Goal: Task Accomplishment & Management: Complete application form

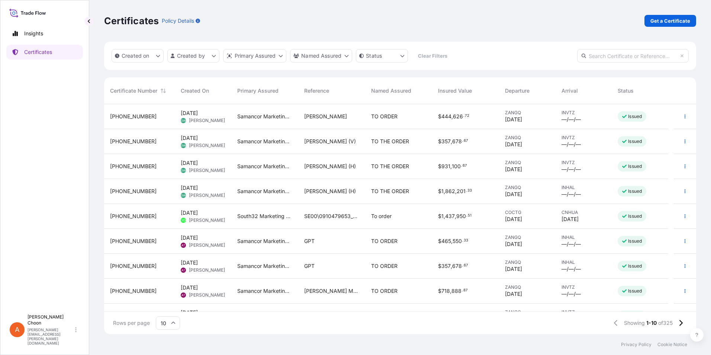
scroll to position [228, 586]
click at [595, 59] on input "text" at bounding box center [633, 55] width 112 height 13
paste input "[PHONE_NUMBER]"
type input "[PHONE_NUMBER]"
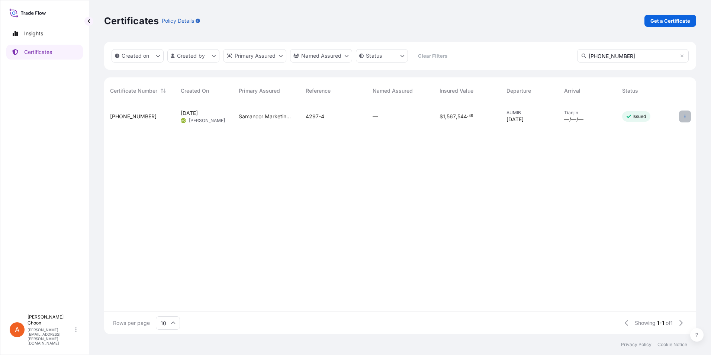
click at [683, 117] on icon "button" at bounding box center [685, 116] width 4 height 4
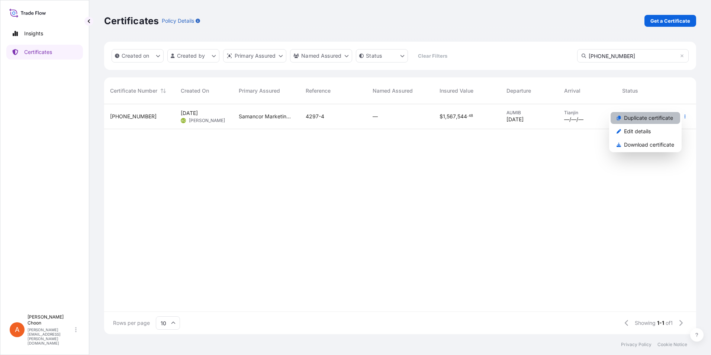
click at [655, 120] on p "Duplicate certificate" at bounding box center [648, 117] width 49 height 7
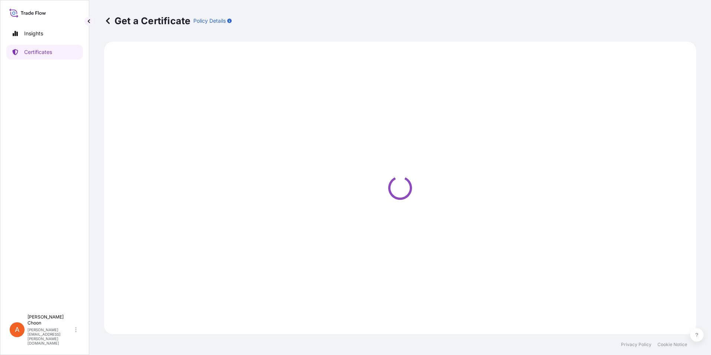
select select "Sea"
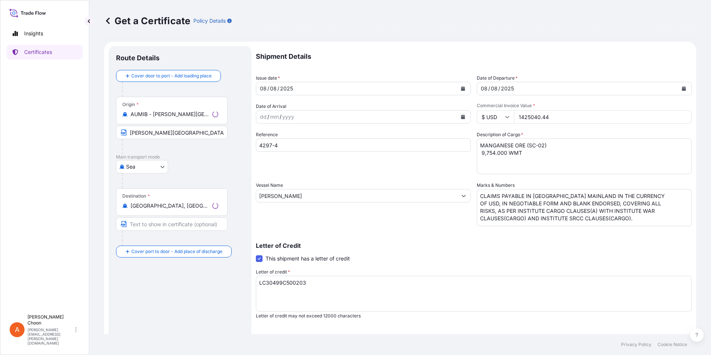
select select "31710"
click at [214, 309] on div "Route Details Cover door to port - Add loading place Place of loading Road / [G…" at bounding box center [180, 234] width 128 height 360
click at [264, 87] on div "08" at bounding box center [263, 88] width 8 height 9
click at [266, 88] on div "08" at bounding box center [263, 88] width 8 height 9
click at [459, 86] on button "Calendar" at bounding box center [463, 89] width 12 height 12
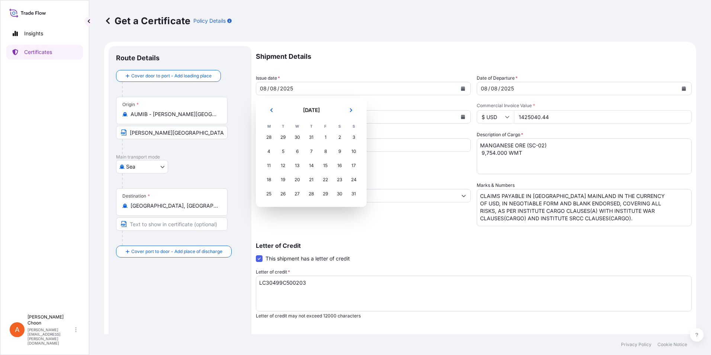
click at [309, 139] on div "31" at bounding box center [310, 136] width 13 height 13
click at [312, 135] on div "31" at bounding box center [310, 136] width 13 height 13
click at [312, 138] on div "31" at bounding box center [310, 136] width 13 height 13
click at [312, 136] on div "31" at bounding box center [310, 136] width 13 height 13
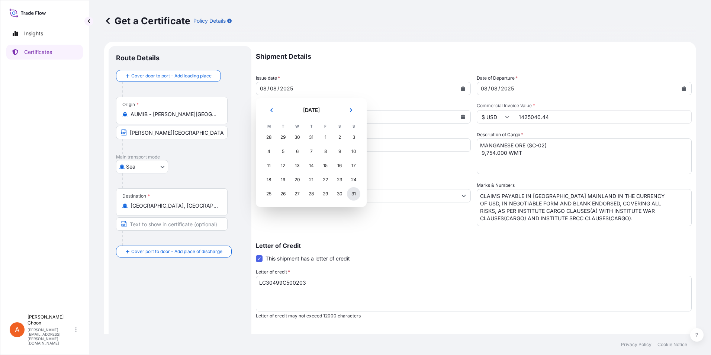
click at [354, 194] on div "31" at bounding box center [353, 193] width 13 height 13
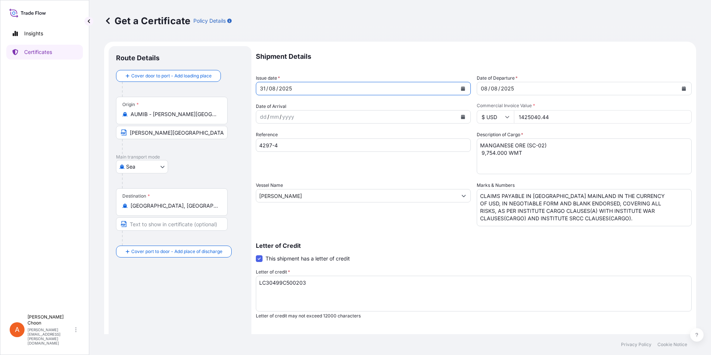
click at [682, 89] on icon "Calendar" at bounding box center [684, 88] width 4 height 4
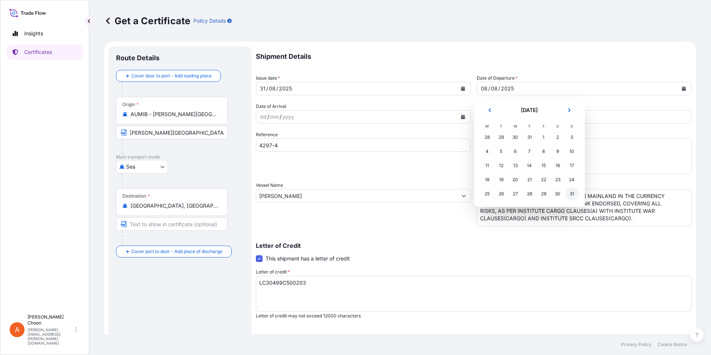
click at [573, 194] on div "31" at bounding box center [571, 193] width 13 height 13
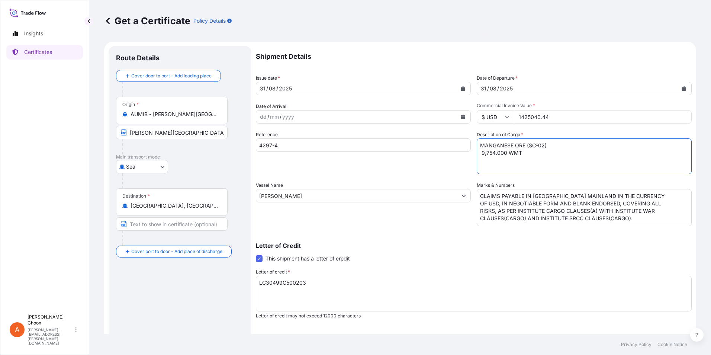
click at [479, 155] on textarea "MANGANESE ORE (SC-02) 9,754.000 WMT" at bounding box center [584, 156] width 215 height 36
type textarea "MANGANESE ORE (SC-02) 4,649.000 WMT"
click at [263, 144] on input "4297-4" at bounding box center [363, 144] width 215 height 13
type input "4305-7"
click at [279, 196] on input "[PERSON_NAME]" at bounding box center [356, 195] width 201 height 13
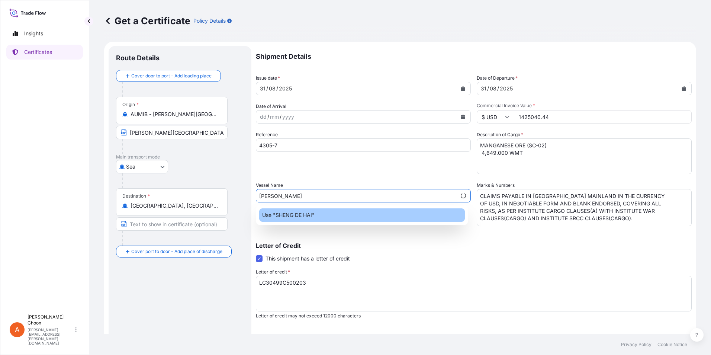
click at [333, 219] on div "Use "SHENG DE HAI"" at bounding box center [362, 214] width 206 height 13
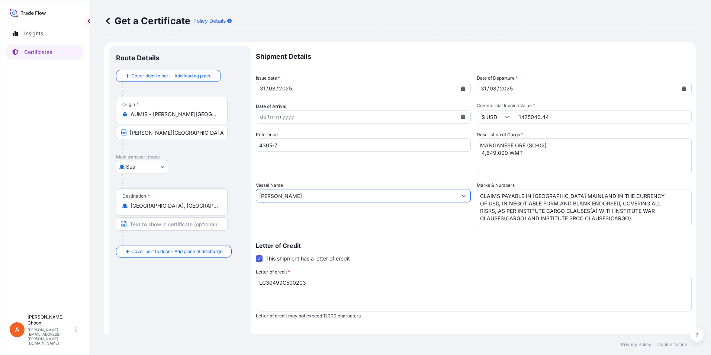
type input "[PERSON_NAME]"
click at [312, 284] on textarea "LC30499C500203" at bounding box center [474, 293] width 436 height 36
drag, startPoint x: 557, startPoint y: 115, endPoint x: 494, endPoint y: 114, distance: 62.5
click at [494, 114] on div "$ USD 1425040.44" at bounding box center [584, 116] width 215 height 13
type input "664613.60"
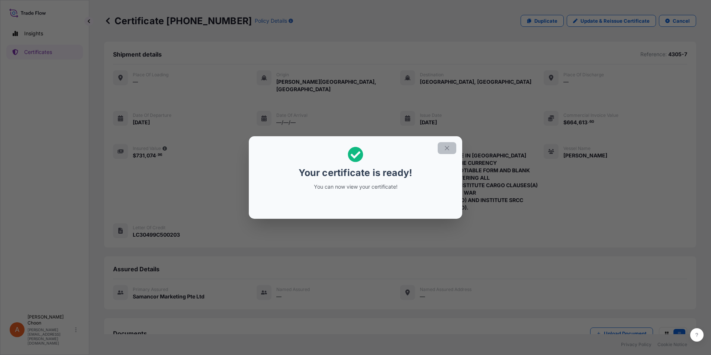
click at [452, 150] on button "button" at bounding box center [447, 148] width 19 height 12
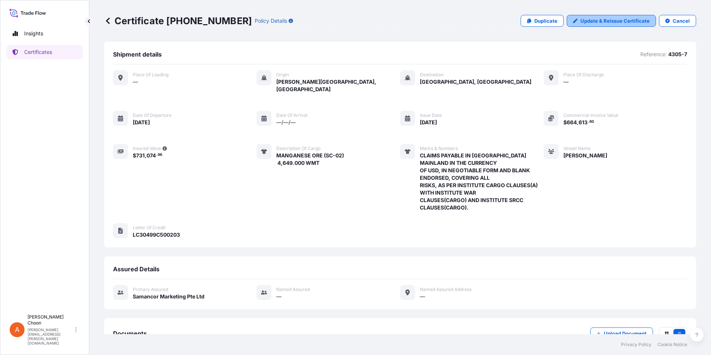
click at [599, 22] on p "Update & Reissue Certificate" at bounding box center [614, 20] width 69 height 7
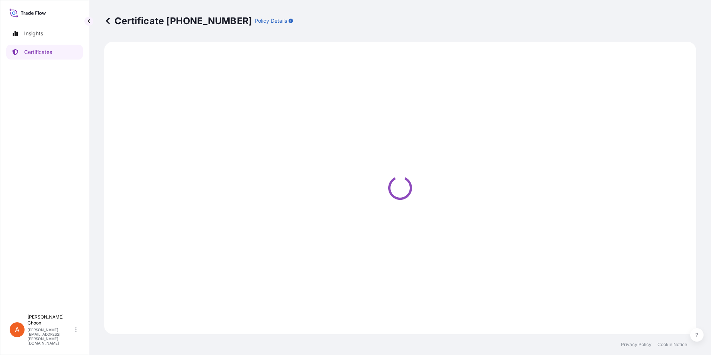
select select "Sea"
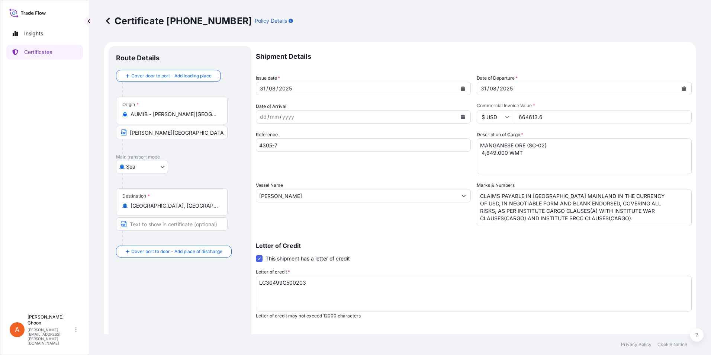
select select "31710"
click at [156, 205] on input "[GEOGRAPHIC_DATA], [GEOGRAPHIC_DATA]" at bounding box center [174, 205] width 88 height 7
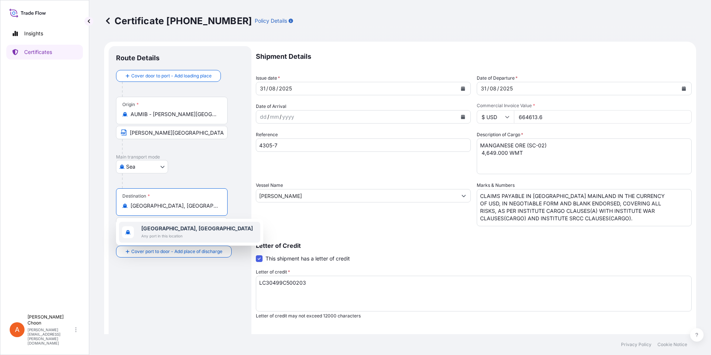
click at [147, 207] on input "[GEOGRAPHIC_DATA], [GEOGRAPHIC_DATA]" at bounding box center [174, 205] width 88 height 7
click at [164, 224] on div "[GEOGRAPHIC_DATA], [GEOGRAPHIC_DATA], [GEOGRAPHIC_DATA] Any port in this locati…" at bounding box center [189, 236] width 141 height 28
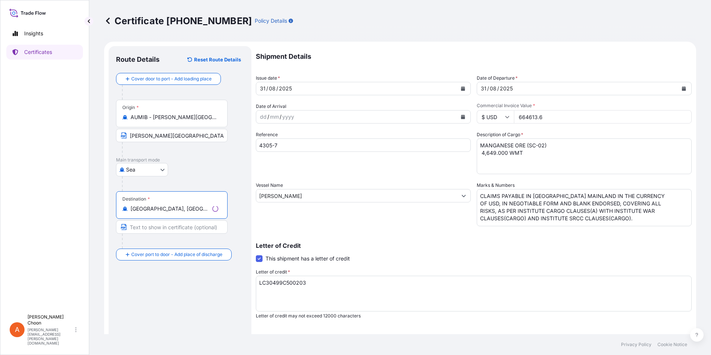
type input "[GEOGRAPHIC_DATA], [GEOGRAPHIC_DATA], [GEOGRAPHIC_DATA]"
click at [152, 226] on input "Text to appear on certificate" at bounding box center [172, 226] width 112 height 13
type input "[GEOGRAPHIC_DATA], [GEOGRAPHIC_DATA]"
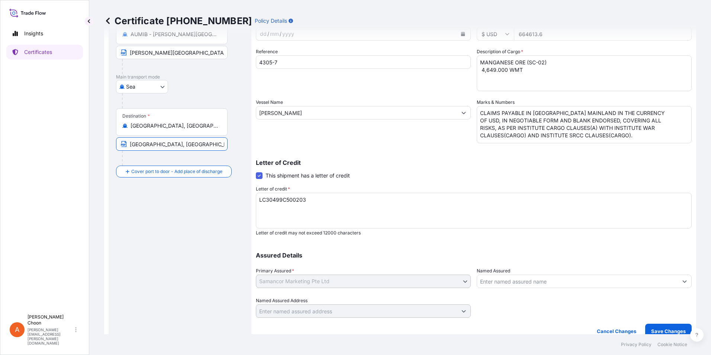
scroll to position [92, 0]
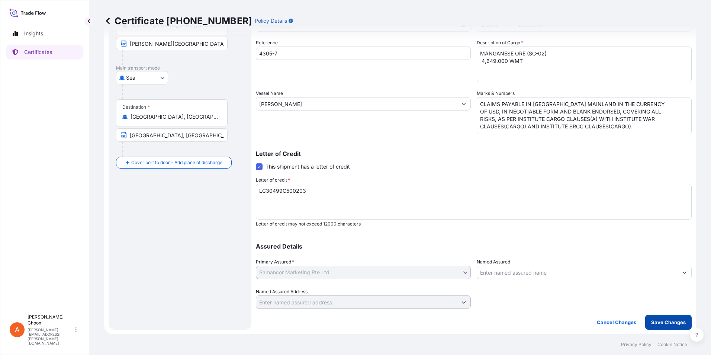
click at [666, 323] on p "Save Changes" at bounding box center [668, 321] width 35 height 7
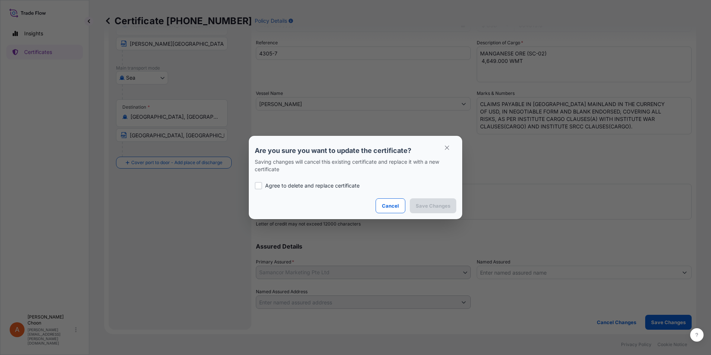
click at [260, 186] on div at bounding box center [258, 185] width 7 height 7
checkbox input "true"
click at [434, 206] on p "Save Changes" at bounding box center [433, 205] width 35 height 7
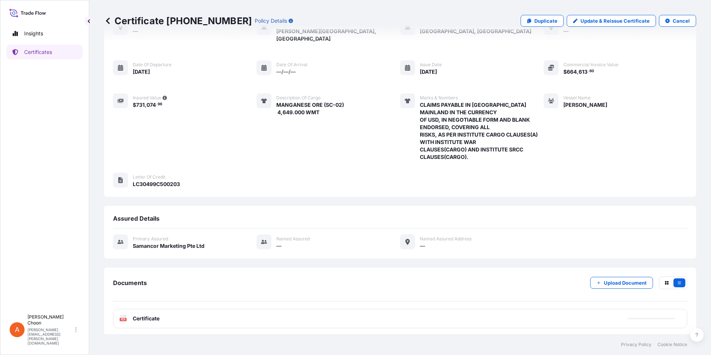
scroll to position [54, 0]
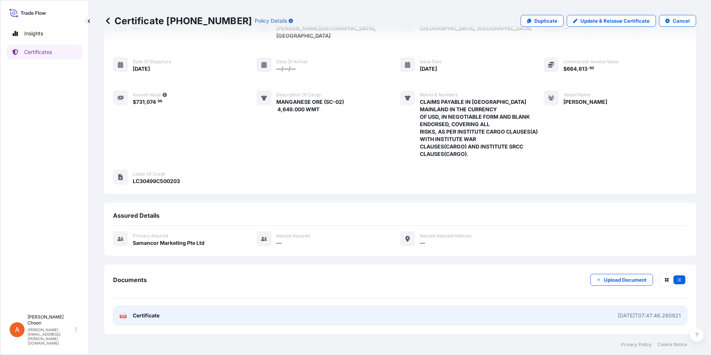
click at [156, 315] on span "Certificate" at bounding box center [146, 315] width 27 height 7
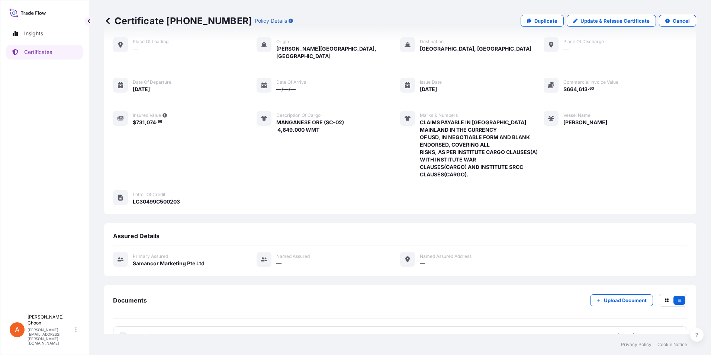
scroll to position [0, 0]
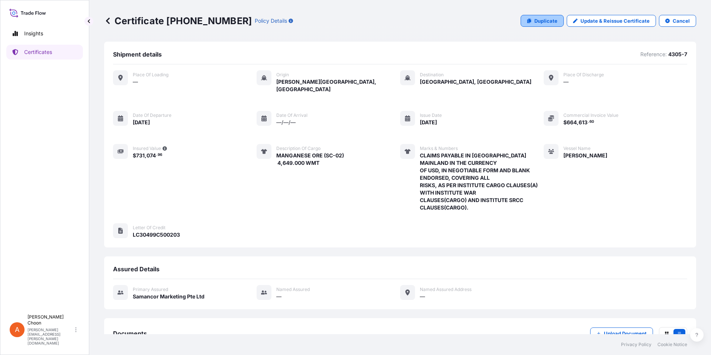
click at [542, 20] on p "Duplicate" at bounding box center [545, 20] width 23 height 7
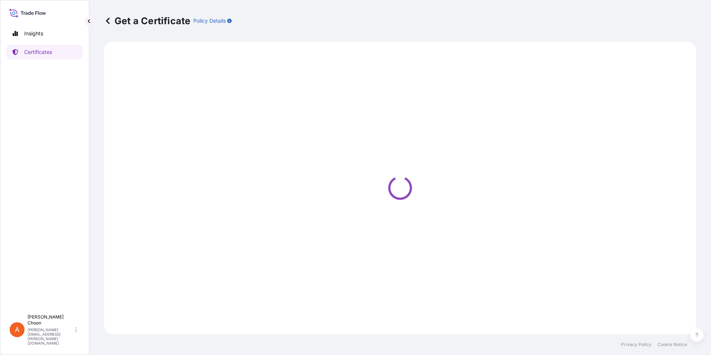
select select "Sea"
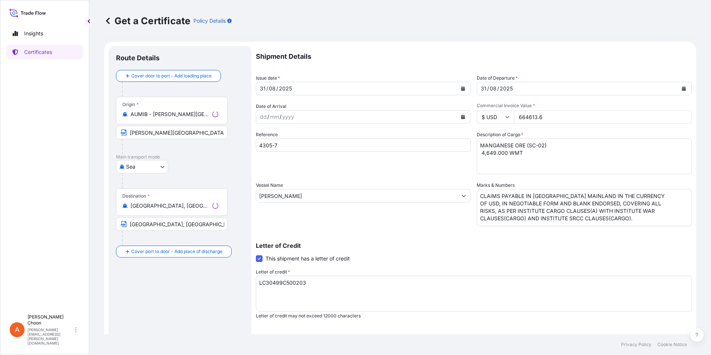
select select "31710"
click at [296, 143] on input "4305-7" at bounding box center [363, 144] width 215 height 13
click at [335, 142] on input "4305-9/10" at bounding box center [363, 144] width 215 height 13
type input "4305-9"
click at [520, 116] on input "664613.6" at bounding box center [603, 116] width 178 height 13
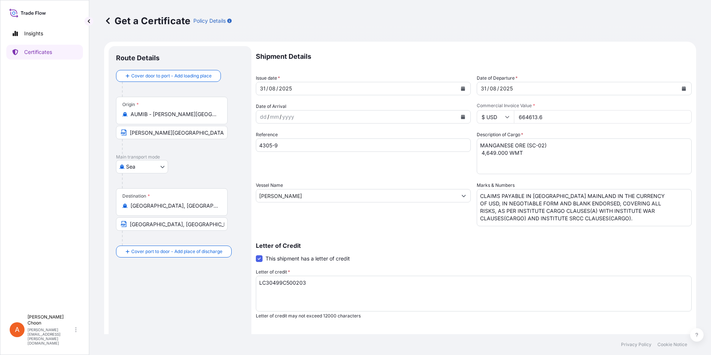
drag, startPoint x: 578, startPoint y: 115, endPoint x: 572, endPoint y: 113, distance: 6.8
click at [578, 115] on input "664613.6" at bounding box center [603, 116] width 178 height 13
drag, startPoint x: 568, startPoint y: 113, endPoint x: 504, endPoint y: 114, distance: 64.0
click at [504, 114] on div "$ USD 664613.6" at bounding box center [584, 116] width 215 height 13
paste input "761487.5"
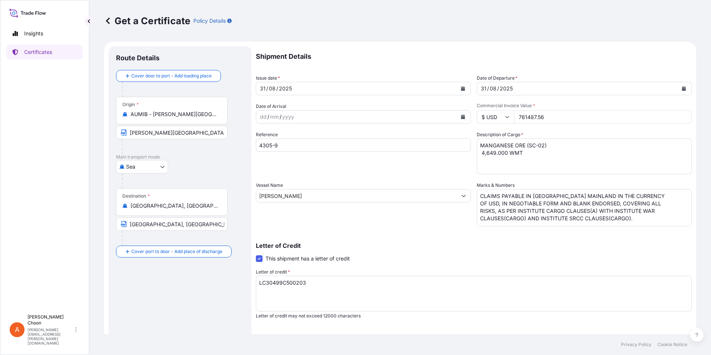
type input "761487.56"
click at [152, 209] on input "[GEOGRAPHIC_DATA], [GEOGRAPHIC_DATA], [GEOGRAPHIC_DATA]" at bounding box center [174, 205] width 88 height 7
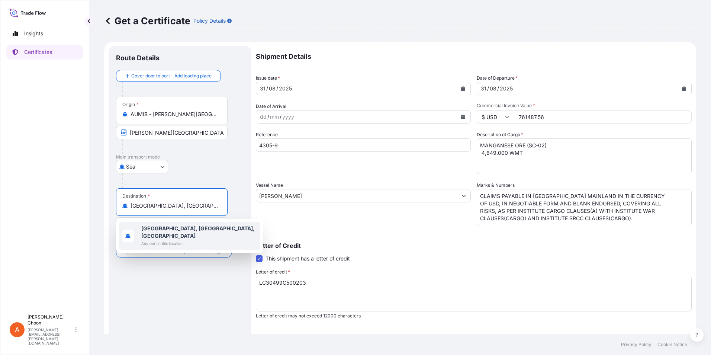
click at [151, 206] on input "[GEOGRAPHIC_DATA], [GEOGRAPHIC_DATA], [GEOGRAPHIC_DATA]" at bounding box center [174, 205] width 88 height 7
click at [202, 205] on input "[GEOGRAPHIC_DATA], [GEOGRAPHIC_DATA], [GEOGRAPHIC_DATA]" at bounding box center [174, 205] width 88 height 7
drag, startPoint x: 203, startPoint y: 205, endPoint x: 58, endPoint y: 202, distance: 144.7
click at [58, 202] on div "Insights Certificates A [PERSON_NAME] [PERSON_NAME][EMAIL_ADDRESS][PERSON_NAME]…" at bounding box center [355, 177] width 711 height 355
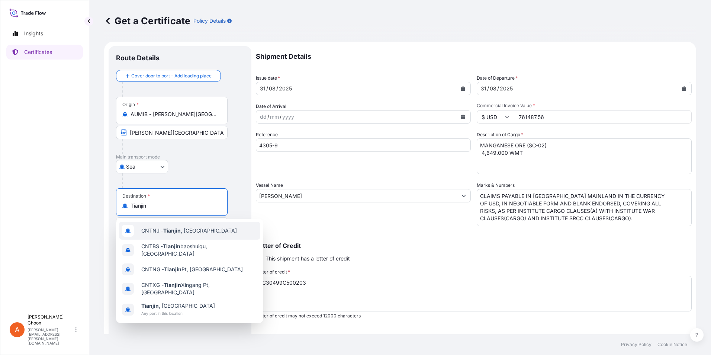
click at [162, 234] on span "CNTNJ - [GEOGRAPHIC_DATA] , [GEOGRAPHIC_DATA]" at bounding box center [189, 230] width 96 height 7
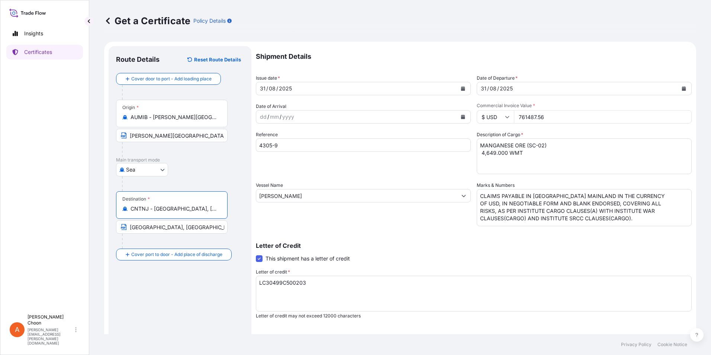
type input "CNTNJ - [GEOGRAPHIC_DATA], [GEOGRAPHIC_DATA]"
click at [176, 228] on input "[GEOGRAPHIC_DATA], [GEOGRAPHIC_DATA]" at bounding box center [172, 226] width 112 height 13
click at [150, 229] on input "[GEOGRAPHIC_DATA], [GEOGRAPHIC_DATA]" at bounding box center [172, 226] width 112 height 13
click at [155, 227] on input "[GEOGRAPHIC_DATA], [GEOGRAPHIC_DATA]" at bounding box center [172, 226] width 112 height 13
drag, startPoint x: 153, startPoint y: 227, endPoint x: 75, endPoint y: 233, distance: 78.7
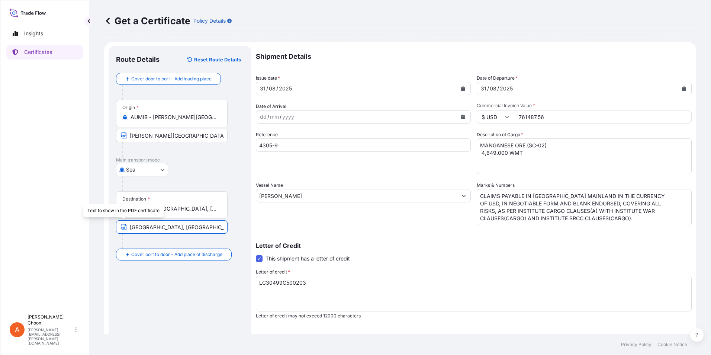
click at [75, 233] on div "Insights Certificates A [PERSON_NAME] [PERSON_NAME][EMAIL_ADDRESS][PERSON_NAME]…" at bounding box center [355, 177] width 711 height 355
click at [202, 224] on input "[GEOGRAPHIC_DATA], [GEOGRAPHIC_DATA]" at bounding box center [172, 226] width 112 height 13
type input "[GEOGRAPHIC_DATA], [GEOGRAPHIC_DATA]"
click at [302, 274] on div "Letter of credit * LC30499C500203 Letter of credit may not exceed 12000 charact…" at bounding box center [474, 293] width 436 height 51
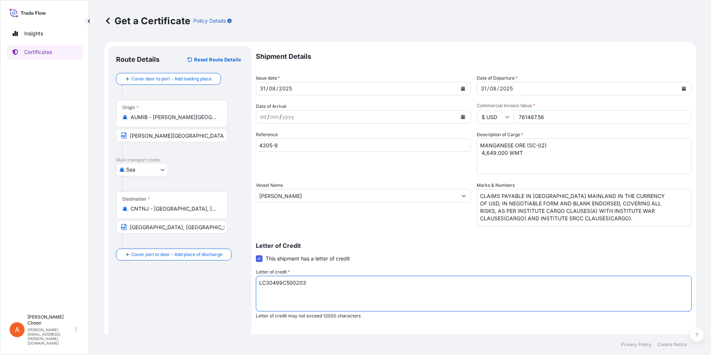
drag, startPoint x: 310, startPoint y: 284, endPoint x: 232, endPoint y: 283, distance: 77.7
click at [232, 283] on form "Route Details Reset Route Details Cover door to port - Add loading place Place …" at bounding box center [400, 234] width 592 height 384
paste textarea "14"
type textarea "LC30499C500214"
drag, startPoint x: 544, startPoint y: 149, endPoint x: 529, endPoint y: 142, distance: 16.6
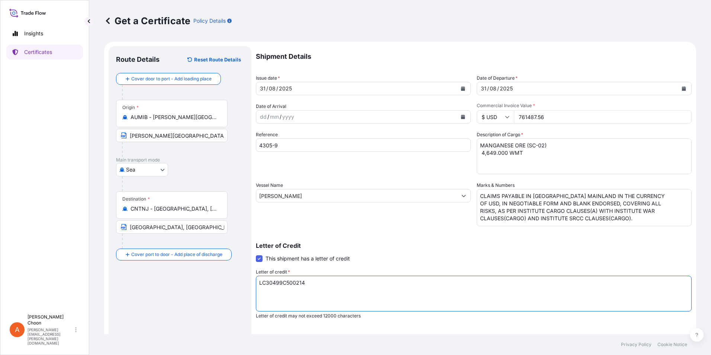
click at [544, 149] on textarea "MANGANESE ORE (SC-02) 4,649.000 WMT" at bounding box center [584, 156] width 215 height 36
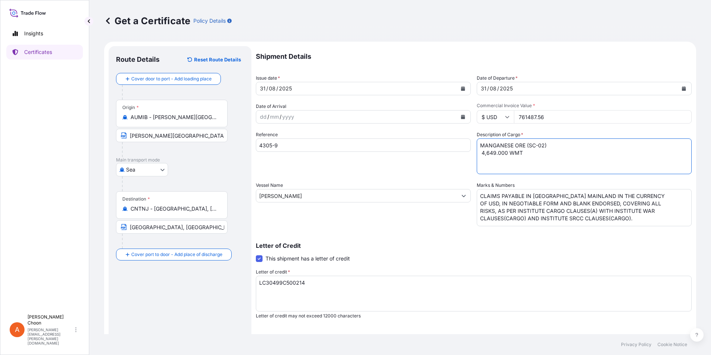
click at [526, 144] on textarea "MANGANESE ORE (SC-02) 4,649.000 WMT" at bounding box center [584, 156] width 215 height 36
click at [483, 153] on textarea "MANGANESE ORE (SC-02) 4,649.000 WMT" at bounding box center [584, 156] width 215 height 36
type textarea "MANGANESE ORE (GL-01) 4,593.000 WMT"
click at [581, 240] on div "Letter of Credit This shipment has a letter of credit Letter of credit * LC3049…" at bounding box center [474, 275] width 436 height 85
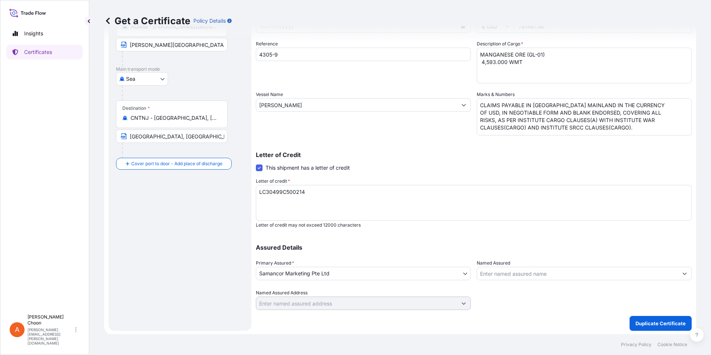
scroll to position [92, 0]
click at [661, 322] on p "Duplicate Certificate" at bounding box center [660, 321] width 50 height 7
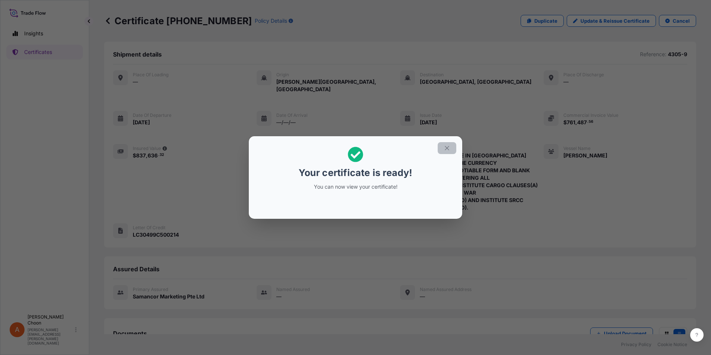
click at [445, 147] on icon "button" at bounding box center [447, 148] width 7 height 7
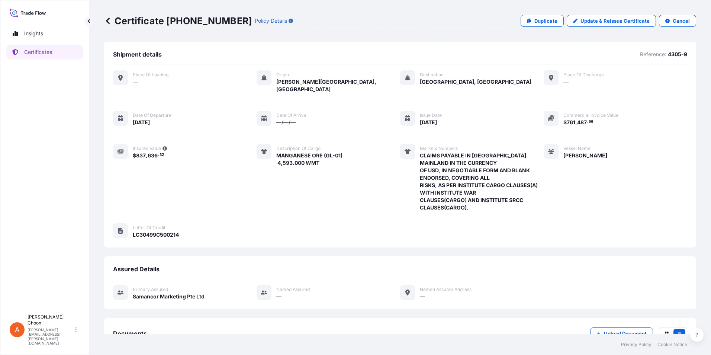
scroll to position [54, 0]
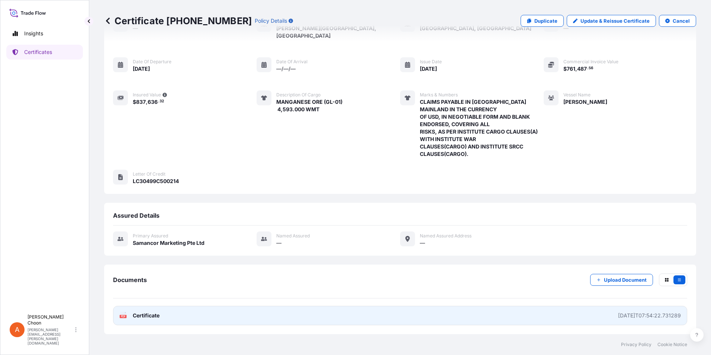
click at [139, 318] on span "Certificate" at bounding box center [146, 315] width 27 height 7
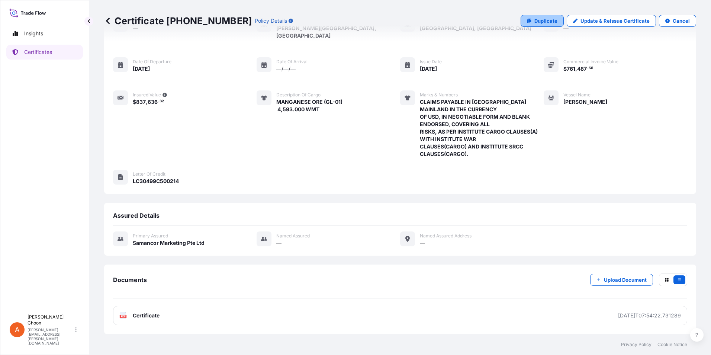
click at [541, 17] on link "Duplicate" at bounding box center [542, 21] width 43 height 12
select select "Sea"
select select "31710"
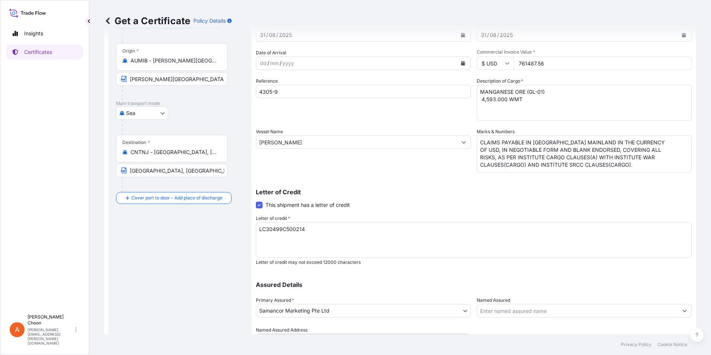
click at [173, 155] on input "CNTNJ - [GEOGRAPHIC_DATA], [GEOGRAPHIC_DATA]" at bounding box center [174, 151] width 88 height 7
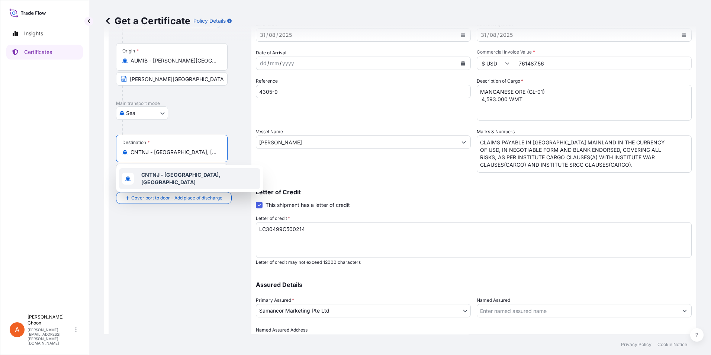
drag, startPoint x: 207, startPoint y: 153, endPoint x: 97, endPoint y: 147, distance: 109.8
click at [97, 147] on div "Get a Certificate Policy Details Route Details Cover door to port - Add loading…" at bounding box center [400, 167] width 622 height 334
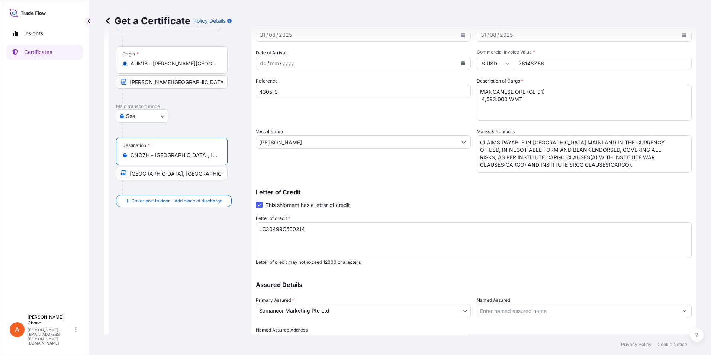
type input "CNQZH - [GEOGRAPHIC_DATA], [GEOGRAPHIC_DATA]"
click at [173, 176] on input "[GEOGRAPHIC_DATA], [GEOGRAPHIC_DATA]" at bounding box center [172, 173] width 112 height 13
drag, startPoint x: 149, startPoint y: 175, endPoint x: 126, endPoint y: 174, distance: 23.8
click at [126, 174] on span "[GEOGRAPHIC_DATA], [GEOGRAPHIC_DATA]" at bounding box center [172, 173] width 112 height 13
click at [211, 176] on input "[GEOGRAPHIC_DATA], [GEOGRAPHIC_DATA]" at bounding box center [172, 173] width 112 height 13
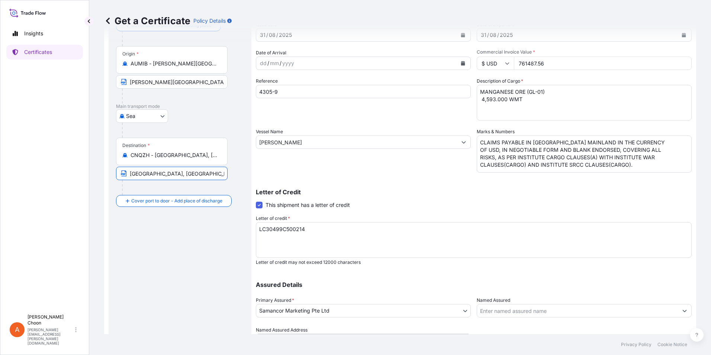
type input "[GEOGRAPHIC_DATA], [GEOGRAPHIC_DATA]"
click at [527, 94] on textarea "MANGANESE ORE (GL-01) 4,593.000 WMT" at bounding box center [584, 103] width 215 height 36
click at [483, 100] on textarea "MANGANESE ORE (GL-01) 4,593.000 WMT" at bounding box center [584, 103] width 215 height 36
type textarea "MANGANESE ORE (MF-02) 4,796.000 WMT"
click at [296, 91] on input "4305-9" at bounding box center [363, 91] width 215 height 13
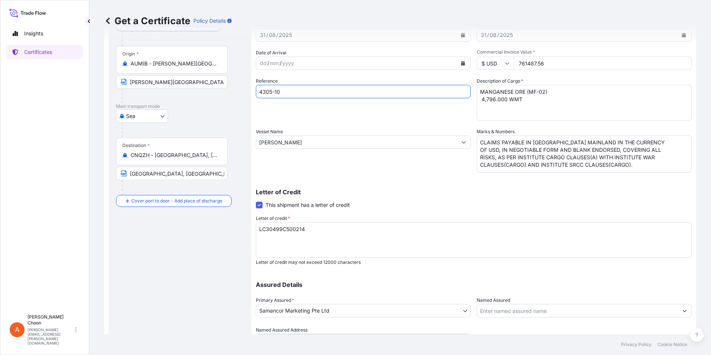
type input "4305-10"
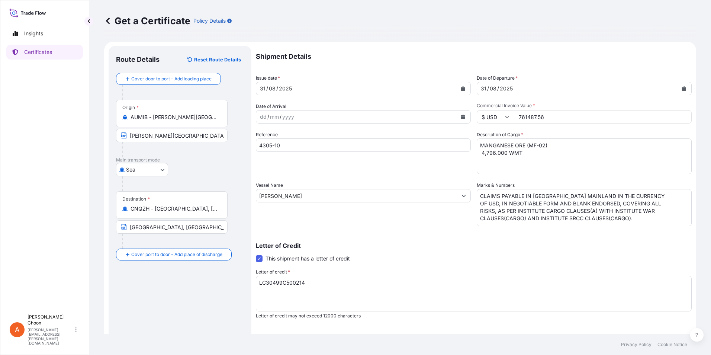
click at [570, 116] on input "761487.56" at bounding box center [603, 116] width 178 height 13
drag, startPoint x: 571, startPoint y: 117, endPoint x: 515, endPoint y: 122, distance: 56.7
click at [515, 122] on input "761487.56" at bounding box center [603, 116] width 178 height 13
paste input "33571.60"
type input "733571.60"
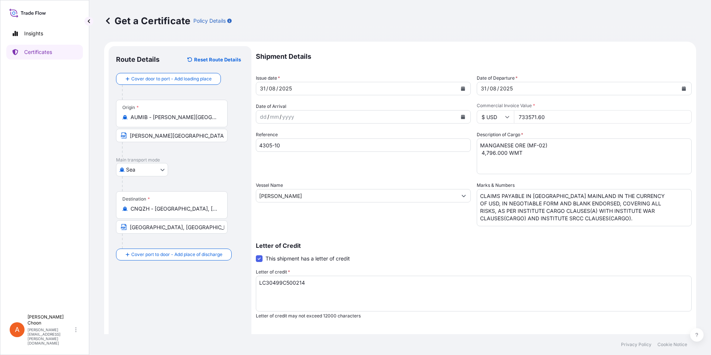
click at [664, 207] on textarea "CLAIMS PAYABLE IN [GEOGRAPHIC_DATA] MAINLAND IN THE CURRENCY OF USD, IN NEGOTIA…" at bounding box center [584, 207] width 215 height 37
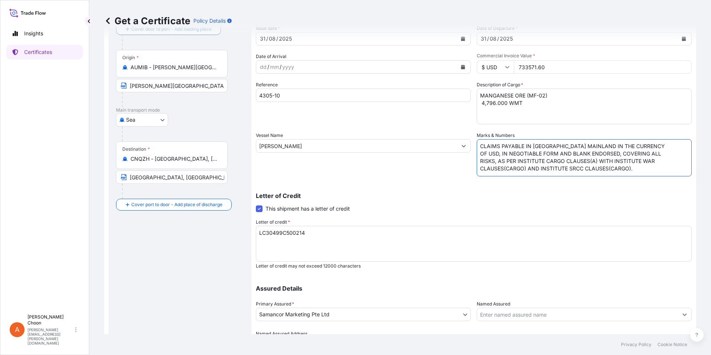
scroll to position [17, 0]
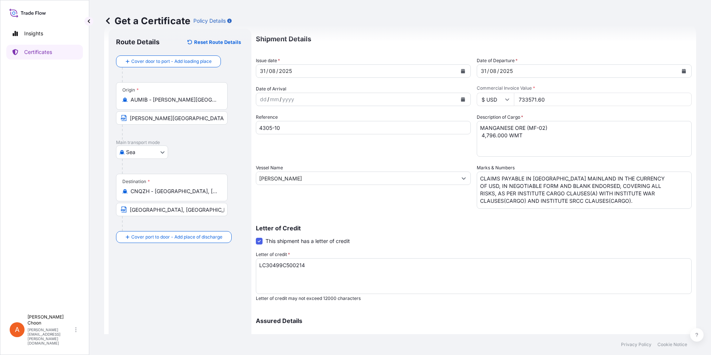
click at [356, 215] on div "Shipment Details Issue date * [DATE] Date of Departure * [DATE] Date of Arrival…" at bounding box center [474, 206] width 436 height 354
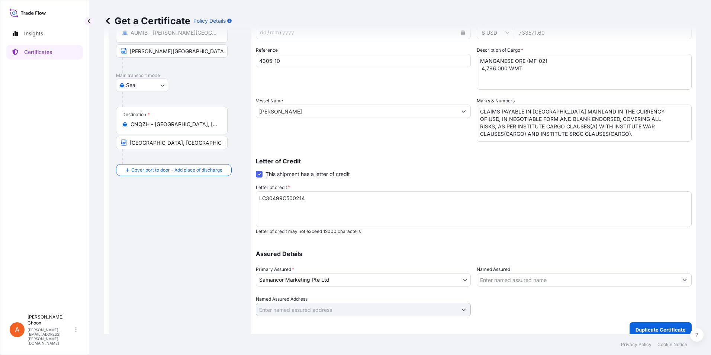
scroll to position [92, 0]
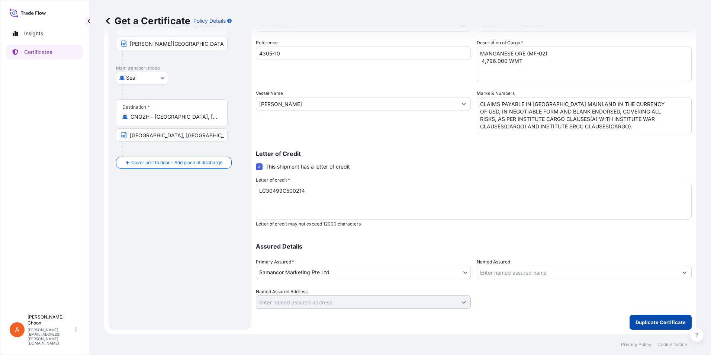
click at [642, 323] on p "Duplicate Certificate" at bounding box center [660, 321] width 50 height 7
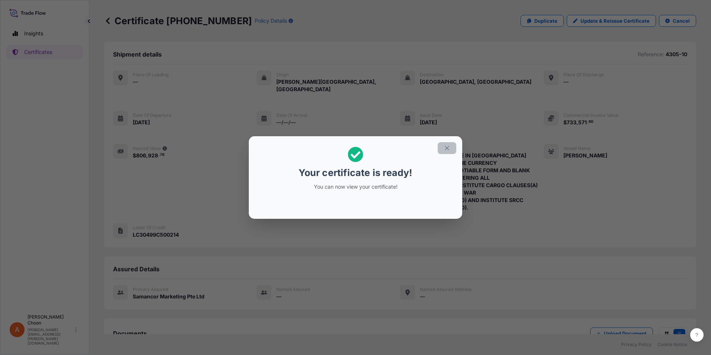
click at [445, 149] on icon "button" at bounding box center [447, 148] width 7 height 7
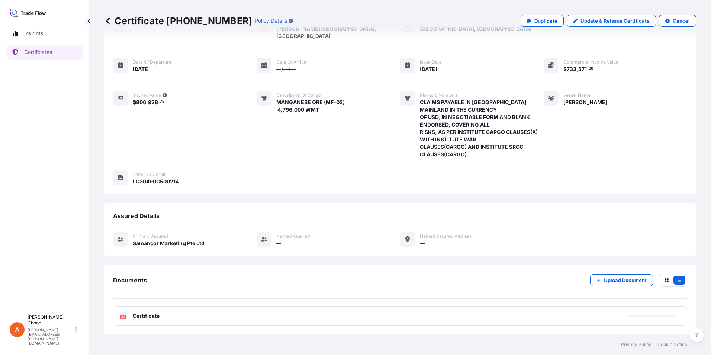
scroll to position [54, 0]
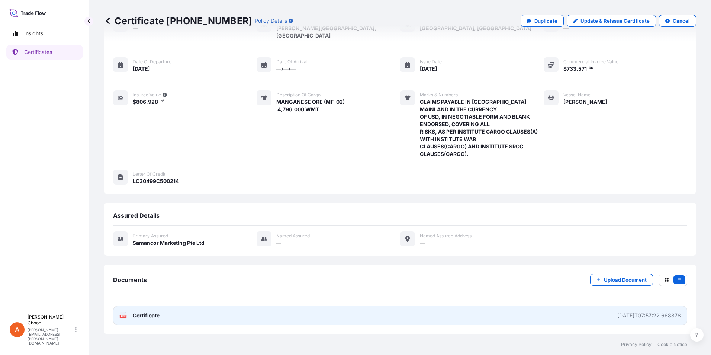
click at [143, 316] on span "Certificate" at bounding box center [146, 315] width 27 height 7
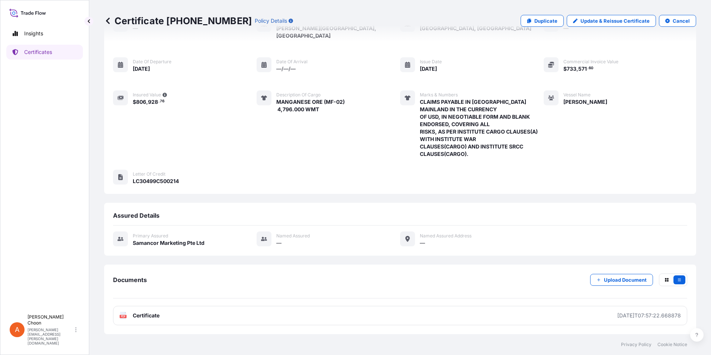
scroll to position [0, 0]
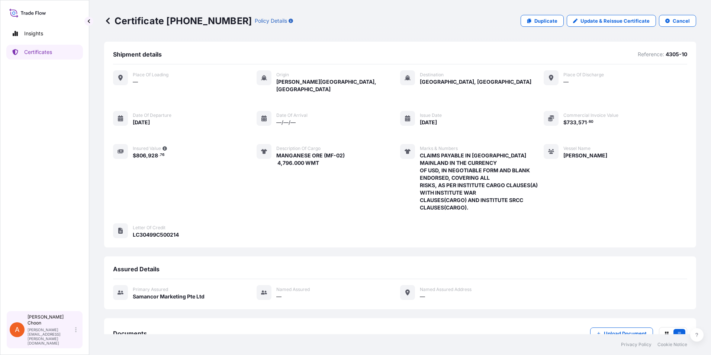
click at [76, 332] on icon at bounding box center [75, 329] width 1 height 5
